Goal: Complete application form: Complete application form

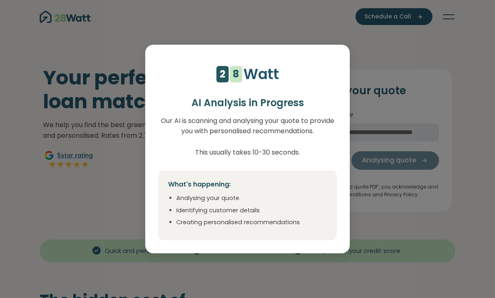
select select "***"
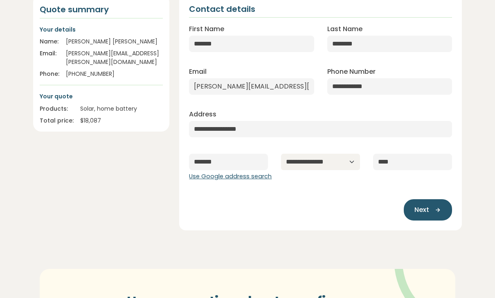
scroll to position [106, 0]
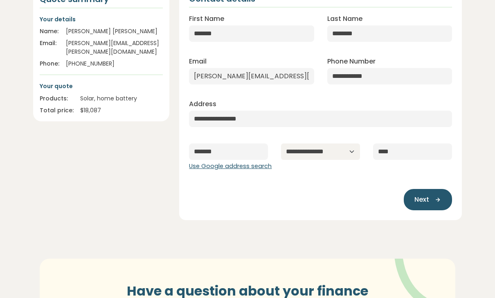
click at [434, 202] on icon "button" at bounding box center [436, 199] width 12 height 7
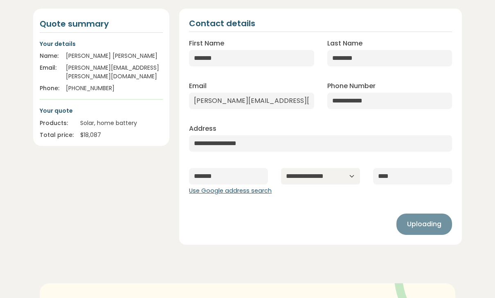
scroll to position [0, 0]
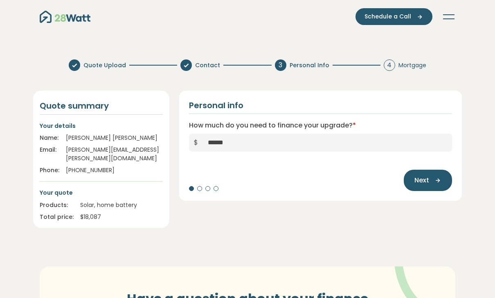
click at [201, 186] on div "Next" at bounding box center [320, 175] width 263 height 29
click at [202, 192] on div "Personal info How much do you need to finance your upgrade? * $ ****** Next" at bounding box center [320, 145] width 283 height 110
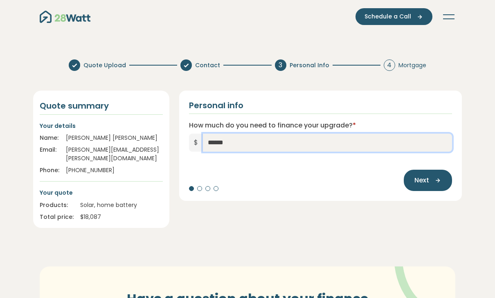
click at [252, 146] on input "******" at bounding box center [327, 142] width 249 height 18
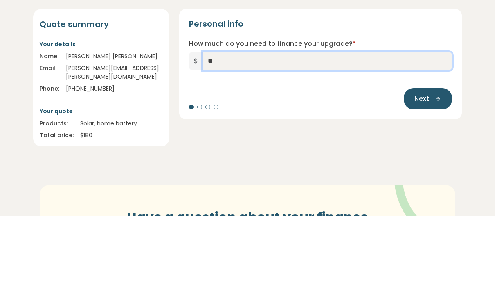
type input "*"
type input "******"
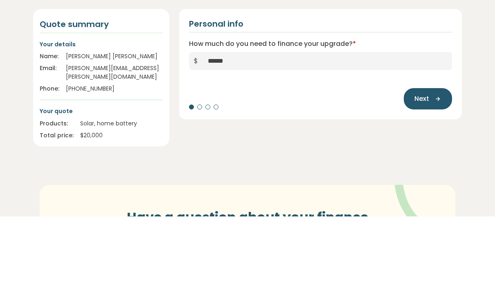
click at [435, 176] on icon "button" at bounding box center [436, 179] width 12 height 7
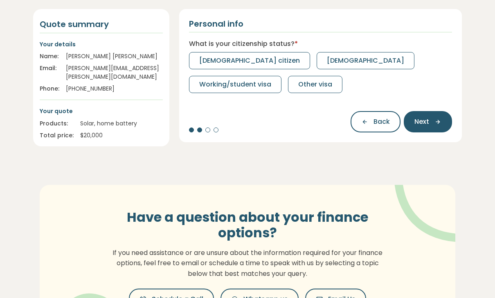
click at [234, 62] on span "[DEMOGRAPHIC_DATA] citizen" at bounding box center [249, 61] width 101 height 10
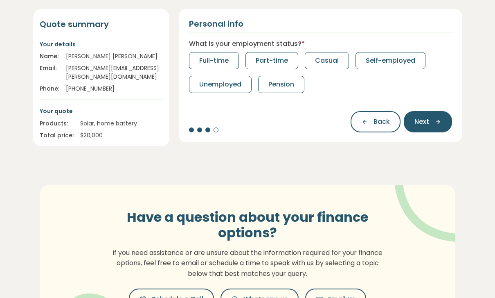
click at [436, 122] on icon "button" at bounding box center [436, 121] width 12 height 7
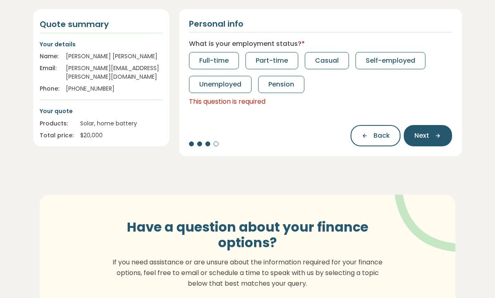
click at [208, 55] on button "Full-time" at bounding box center [214, 60] width 50 height 17
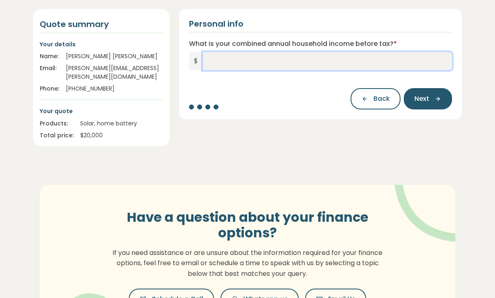
click at [373, 58] on input "What is your combined annual household income before tax? *" at bounding box center [327, 61] width 249 height 18
type input "*******"
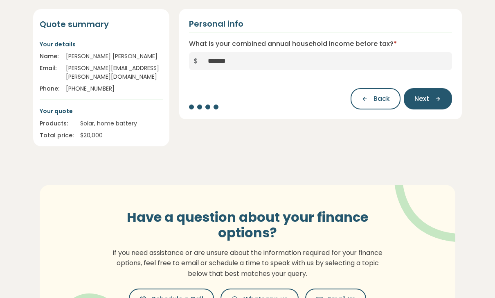
click at [439, 100] on icon "button" at bounding box center [436, 98] width 12 height 7
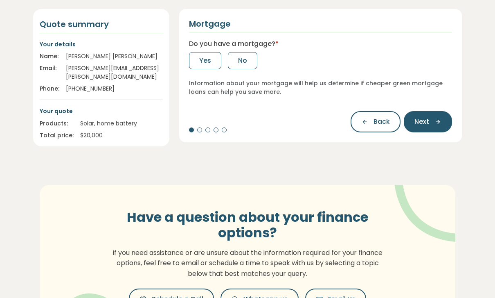
click at [207, 58] on span "Yes" at bounding box center [205, 61] width 12 height 10
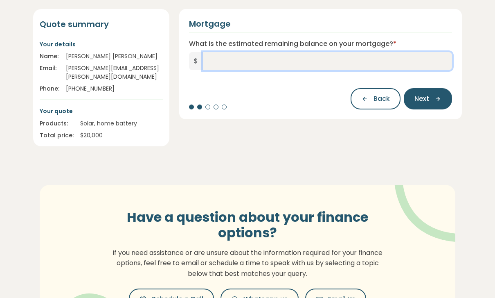
click at [324, 59] on input "What is the estimated remaining balance on your mortgage? *" at bounding box center [327, 61] width 249 height 18
type input "*********"
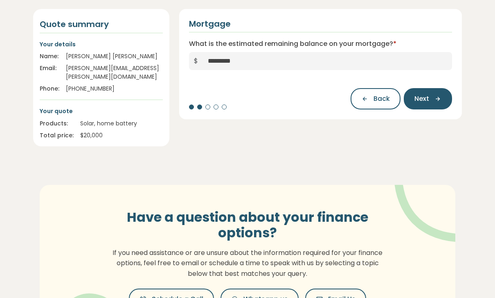
click at [434, 97] on icon "button" at bounding box center [436, 98] width 12 height 7
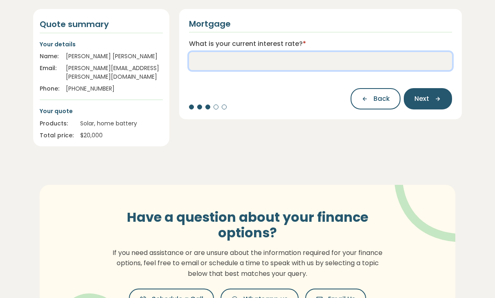
click at [331, 61] on input "What is your current interest rate? *" at bounding box center [320, 61] width 263 height 18
type input "****"
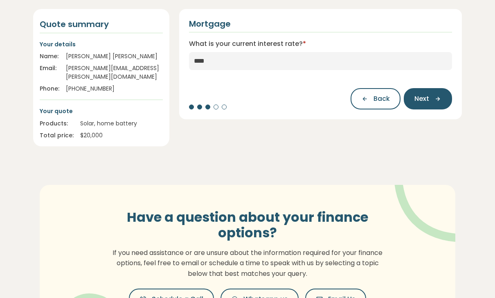
click at [440, 98] on icon "button" at bounding box center [436, 98] width 12 height 7
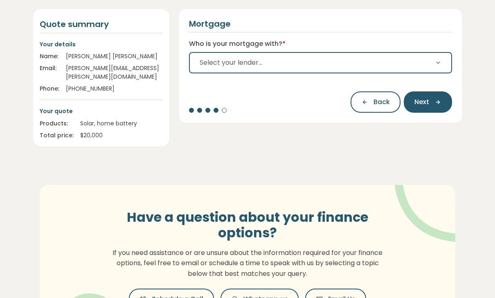
click at [430, 67] on button "Select your lender..." at bounding box center [320, 62] width 263 height 21
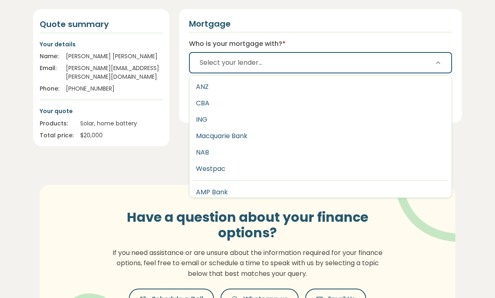
click at [217, 174] on button "Westpac" at bounding box center [321, 169] width 262 height 16
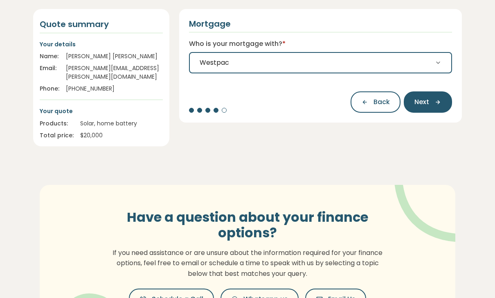
click at [440, 99] on icon "button" at bounding box center [436, 101] width 12 height 7
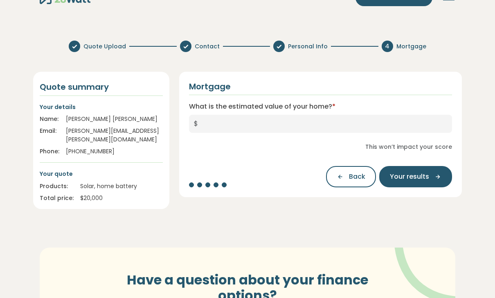
scroll to position [8, 0]
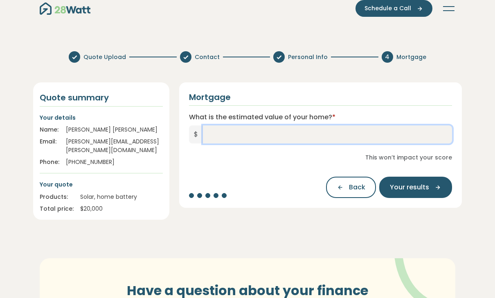
click at [266, 130] on input "What is the estimated value of your home? *" at bounding box center [327, 134] width 249 height 18
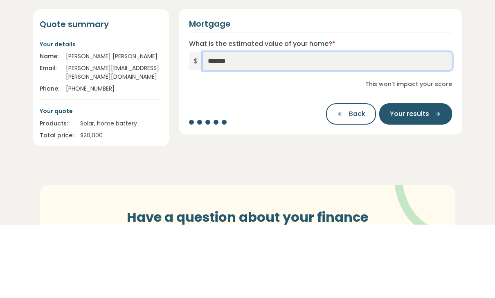
type input "*********"
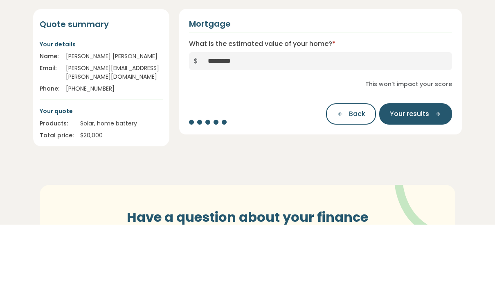
click at [430, 183] on icon "button" at bounding box center [436, 186] width 12 height 7
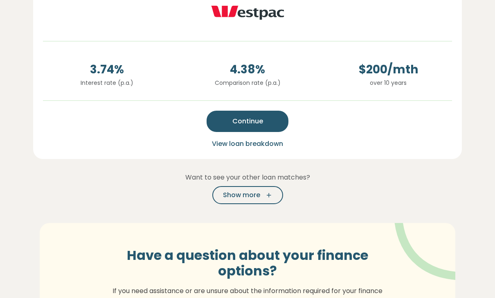
scroll to position [239, 0]
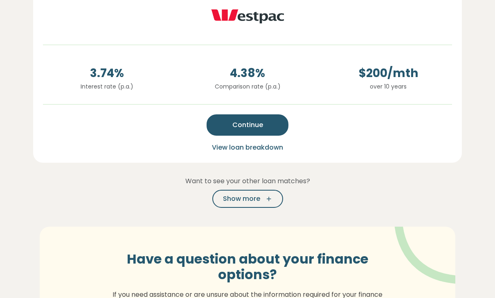
click at [259, 147] on span "View loan breakdown" at bounding box center [247, 147] width 71 height 9
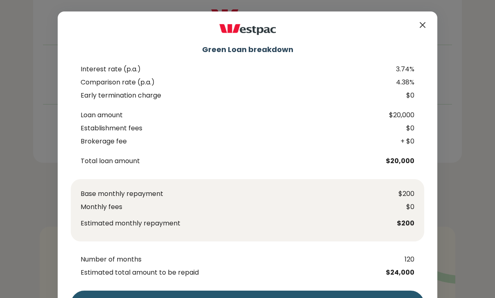
click at [415, 27] on div "Green Loan breakdown" at bounding box center [248, 37] width 354 height 33
click at [422, 26] on icon "Close" at bounding box center [423, 25] width 5 height 5
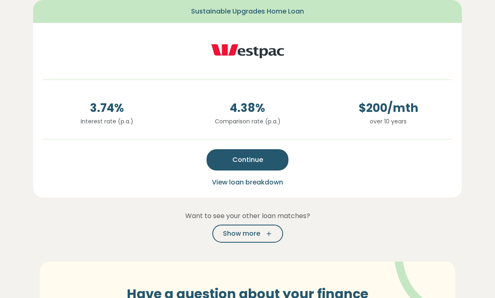
scroll to position [204, 0]
click at [265, 186] on span "View loan breakdown" at bounding box center [247, 182] width 71 height 9
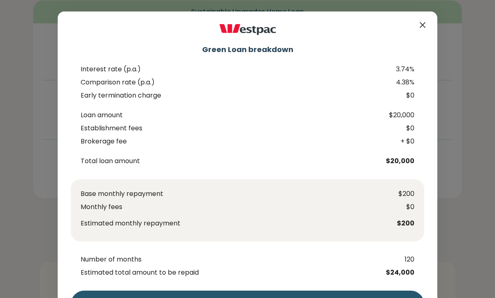
scroll to position [0, 0]
click at [425, 23] on icon "Close" at bounding box center [423, 25] width 5 height 5
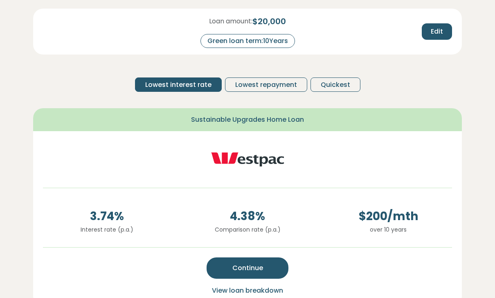
scroll to position [93, 0]
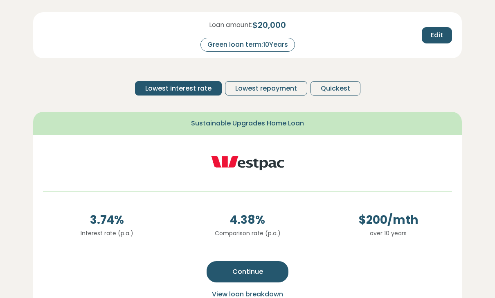
click at [286, 90] on span "Lowest repayment" at bounding box center [266, 89] width 62 height 10
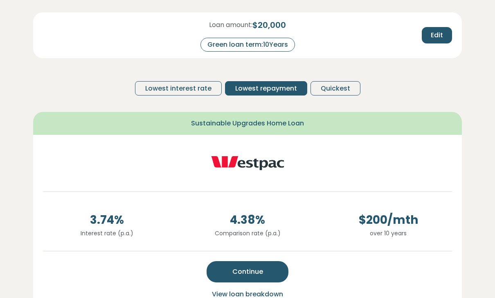
click at [346, 87] on span "Quickest" at bounding box center [335, 89] width 29 height 10
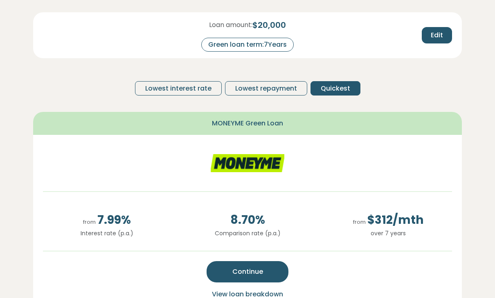
click at [188, 92] on span "Lowest interest rate" at bounding box center [178, 89] width 66 height 10
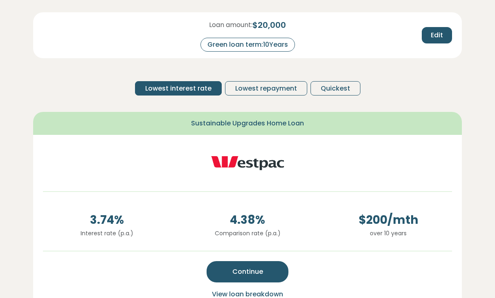
click at [271, 43] on div "Green loan term: 10 Years" at bounding box center [248, 45] width 95 height 14
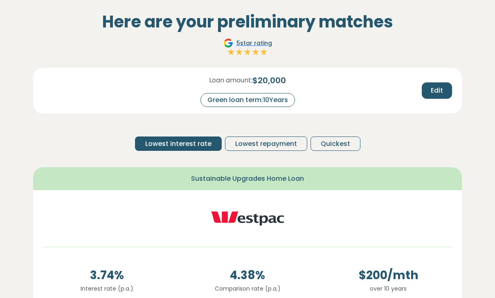
scroll to position [32, 0]
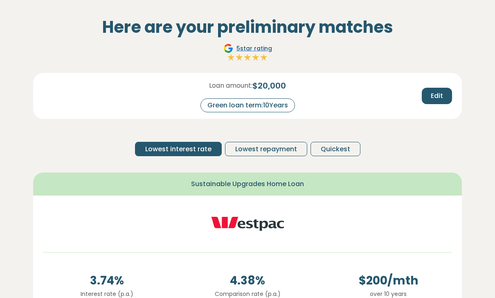
click at [437, 98] on span "Edit" at bounding box center [437, 96] width 12 height 10
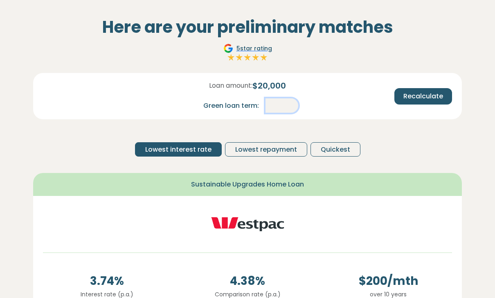
click at [287, 103] on input "**" at bounding box center [282, 105] width 33 height 14
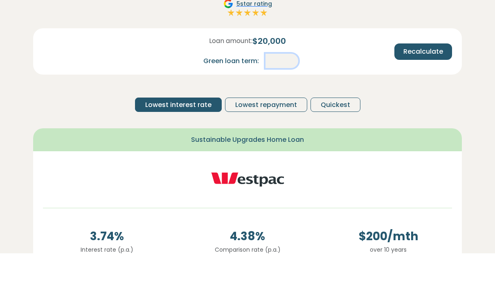
type input "*"
click at [434, 91] on span "Recalculate" at bounding box center [424, 96] width 40 height 10
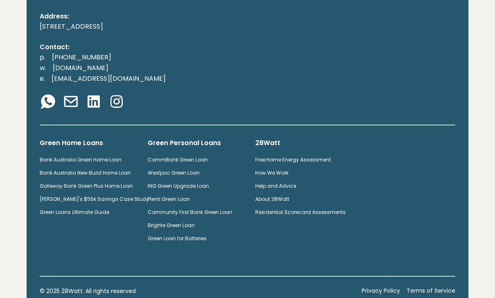
scroll to position [722, 0]
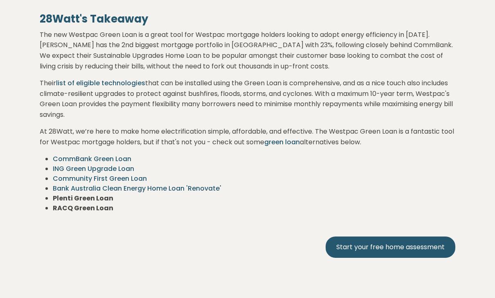
scroll to position [1362, 0]
